Goal: Check status: Check status

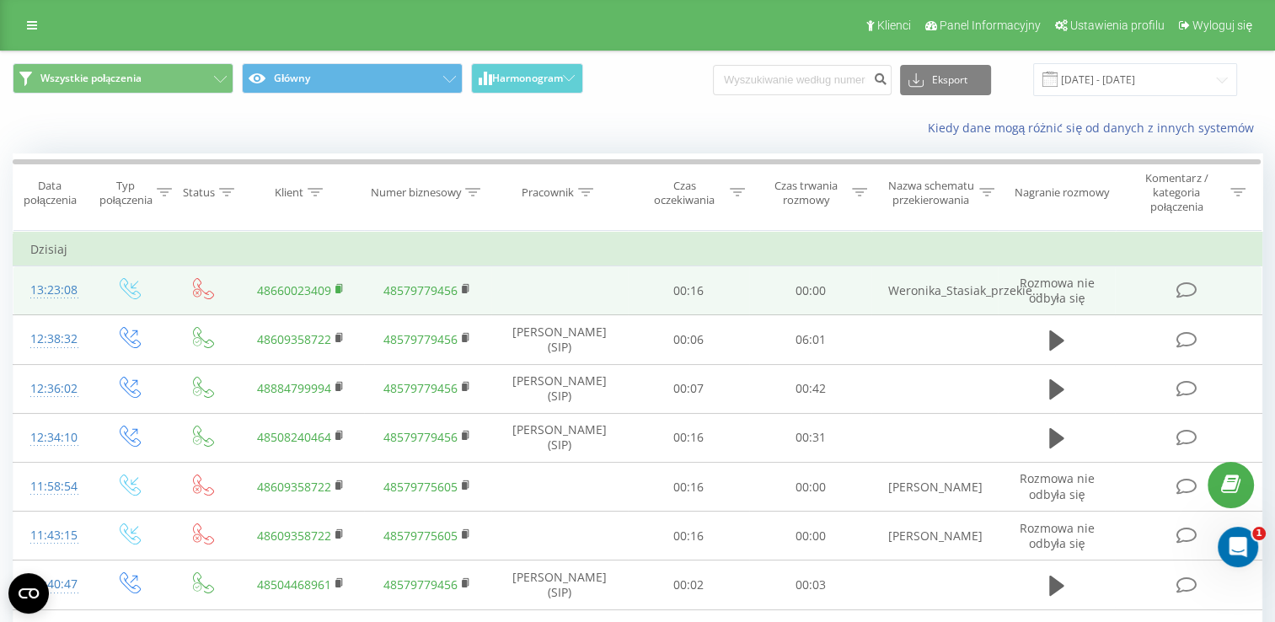
click at [341, 288] on icon at bounding box center [339, 288] width 6 height 8
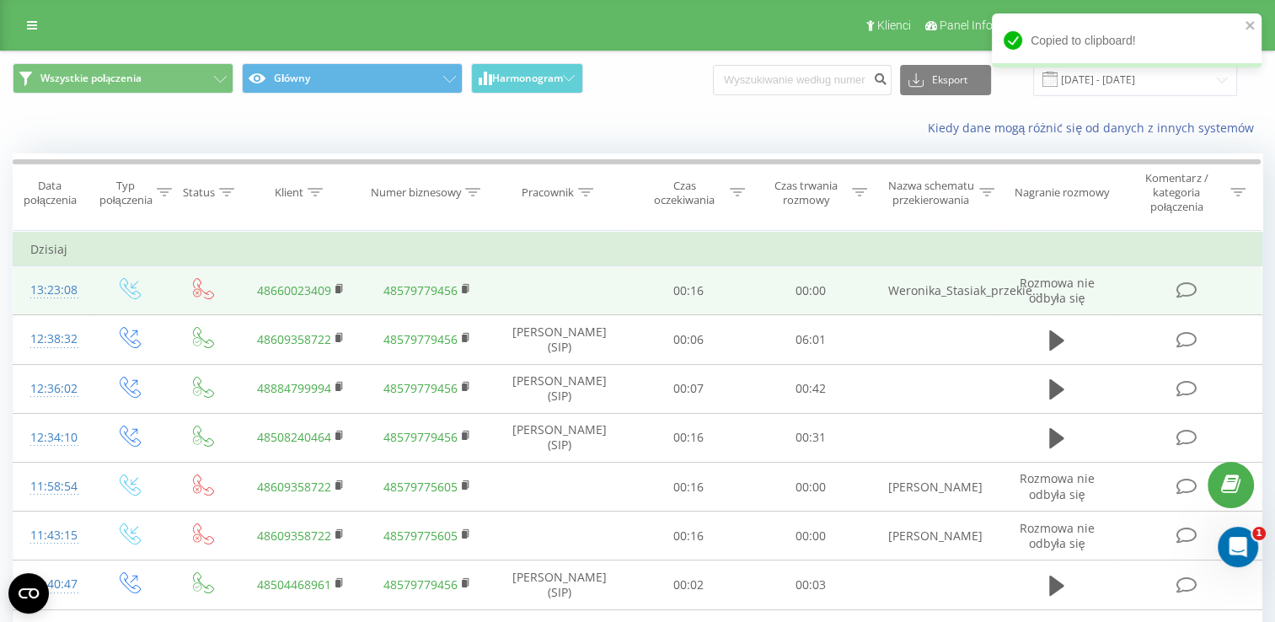
scroll to position [29, 0]
